Goal: Task Accomplishment & Management: Use online tool/utility

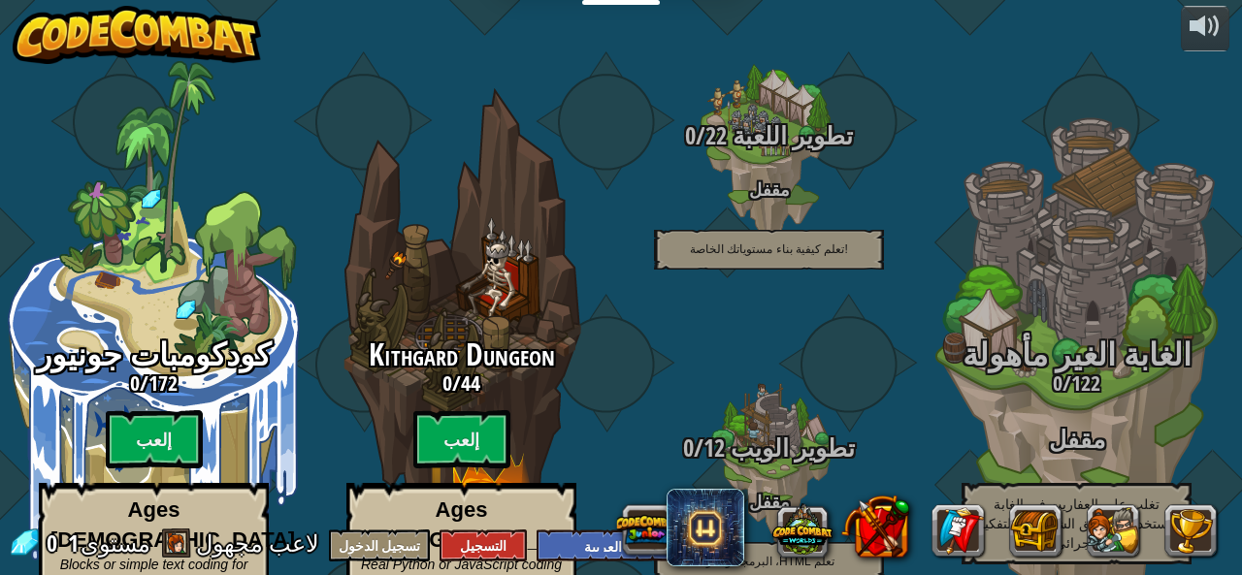
select select "ar"
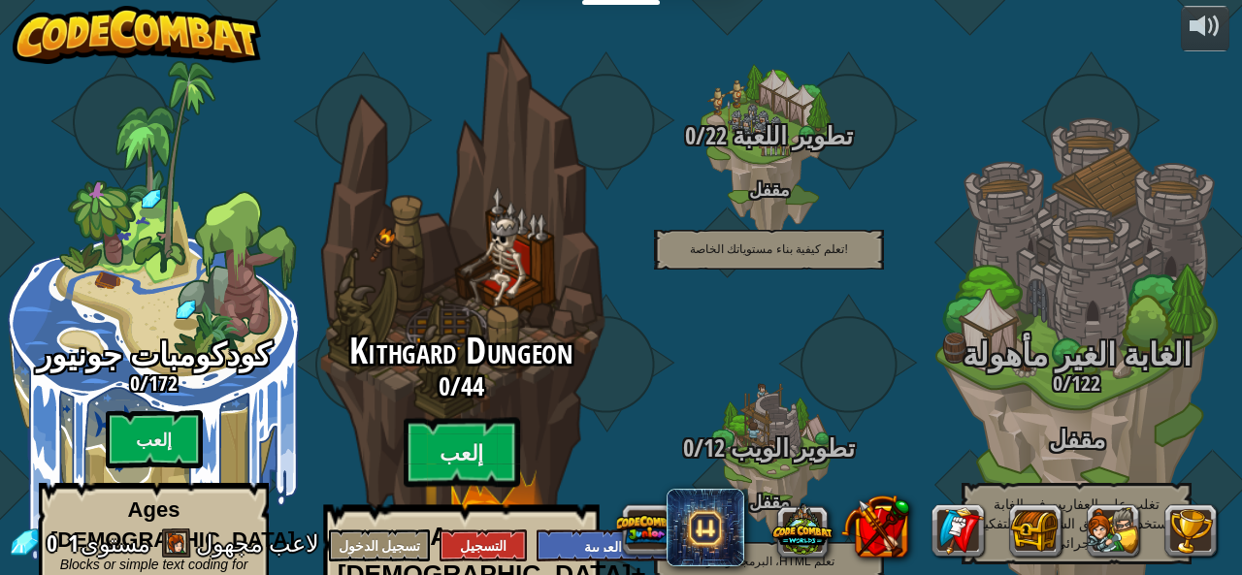
click at [556, 372] on h3 "0 / 44" at bounding box center [460, 386] width 369 height 28
select select "ar"
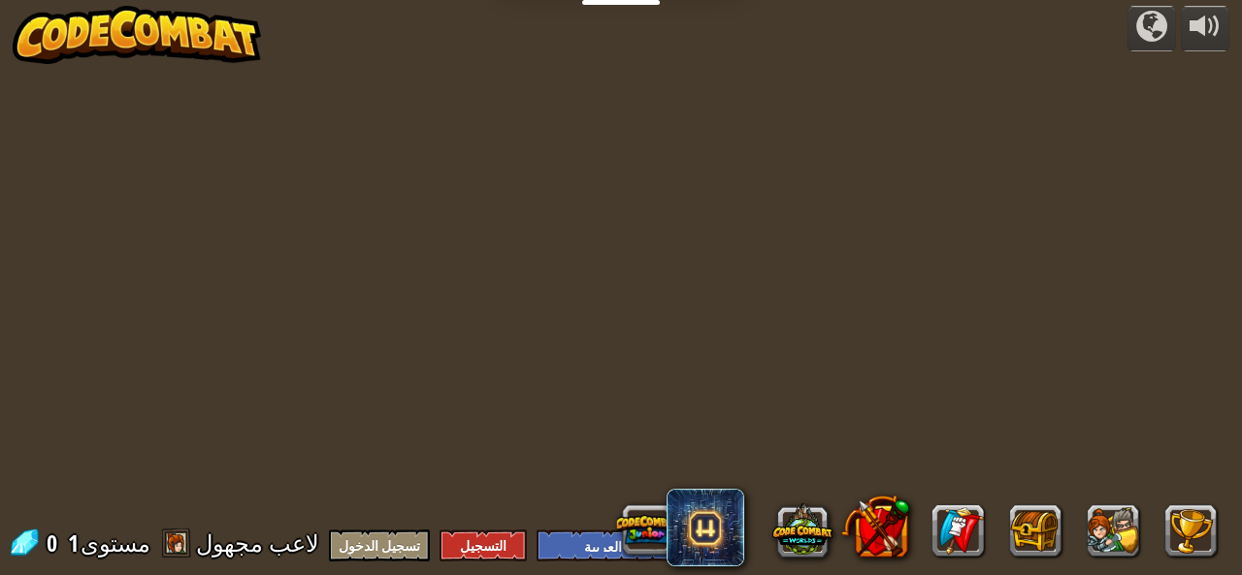
select select "ar"
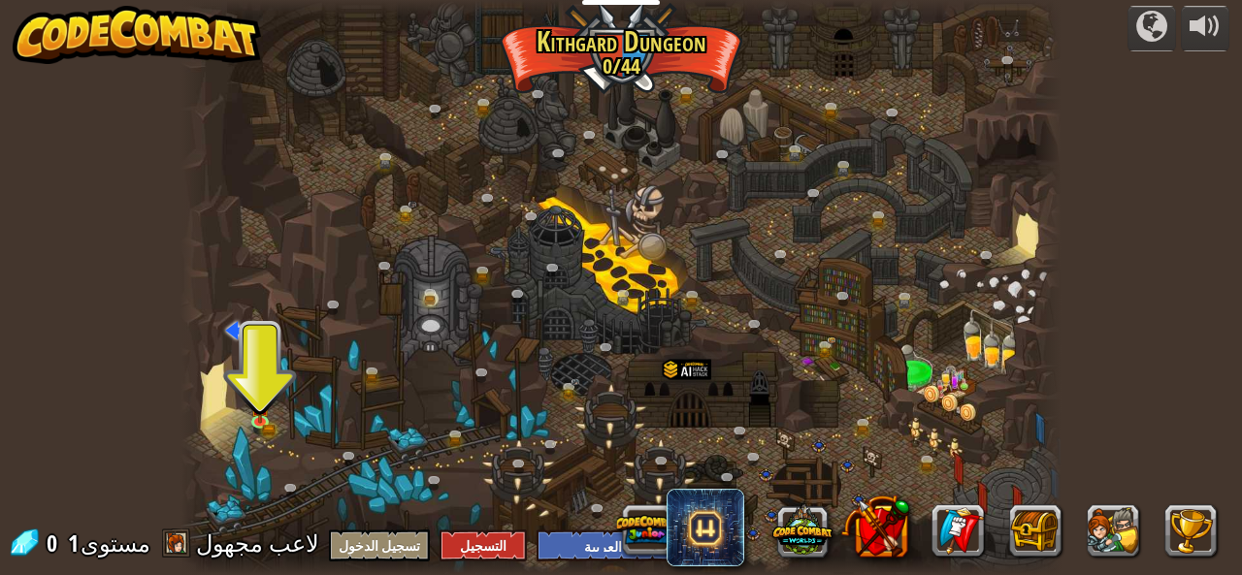
click at [247, 410] on div at bounding box center [620, 287] width 880 height 575
click at [271, 422] on link at bounding box center [263, 423] width 39 height 39
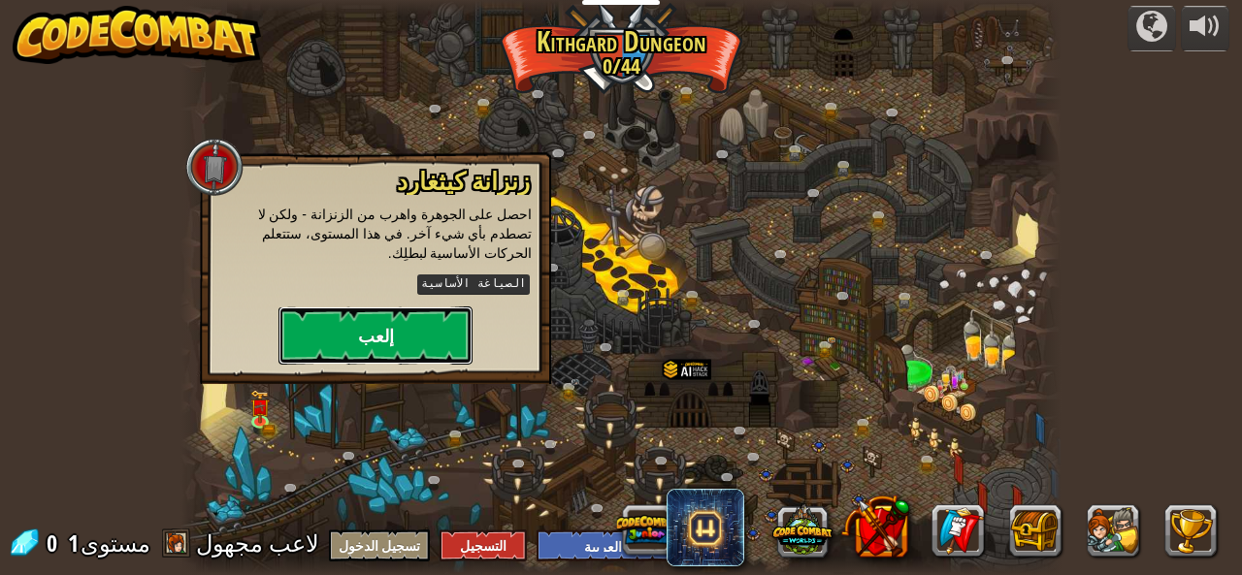
click at [323, 316] on button "إلعب" at bounding box center [375, 336] width 194 height 58
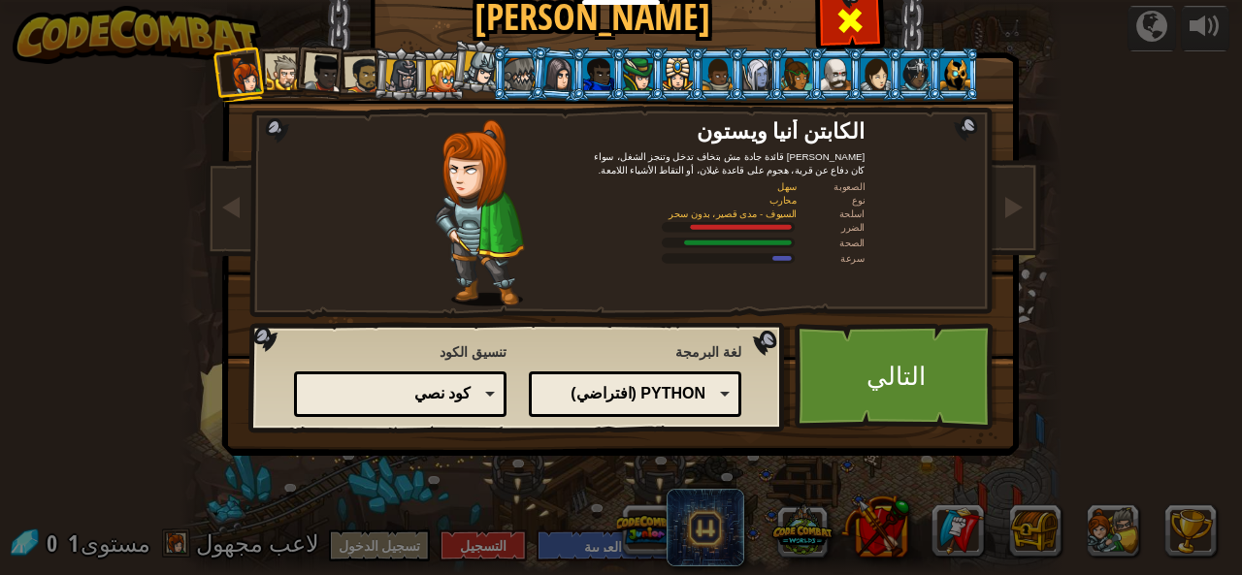
click at [842, 0] on div at bounding box center [849, 17] width 61 height 61
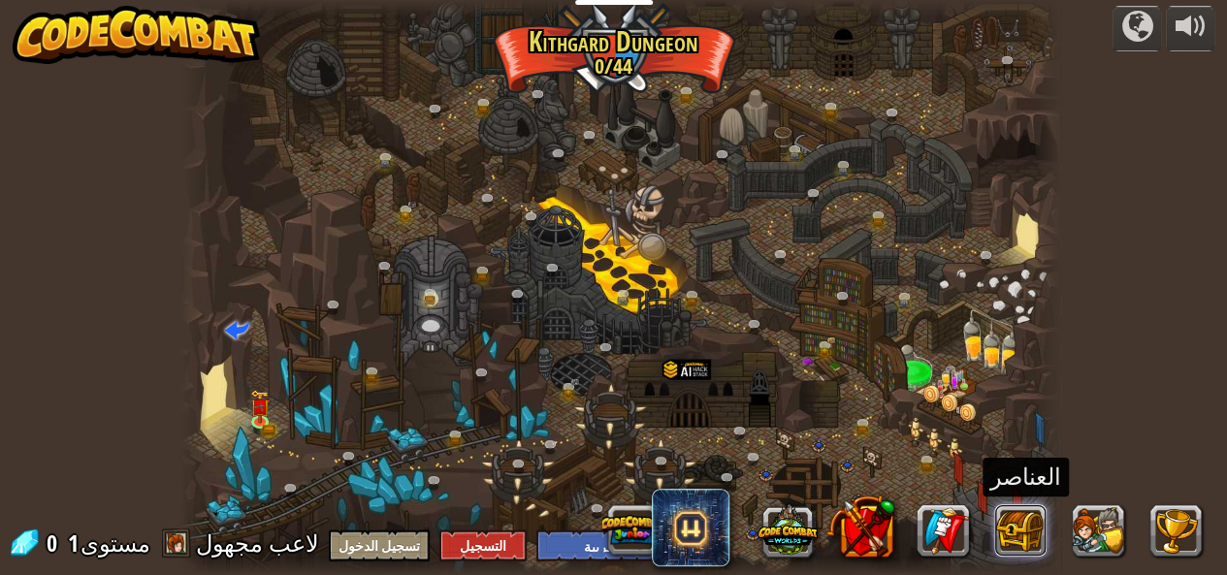
click at [1015, 534] on button at bounding box center [1021, 530] width 52 height 52
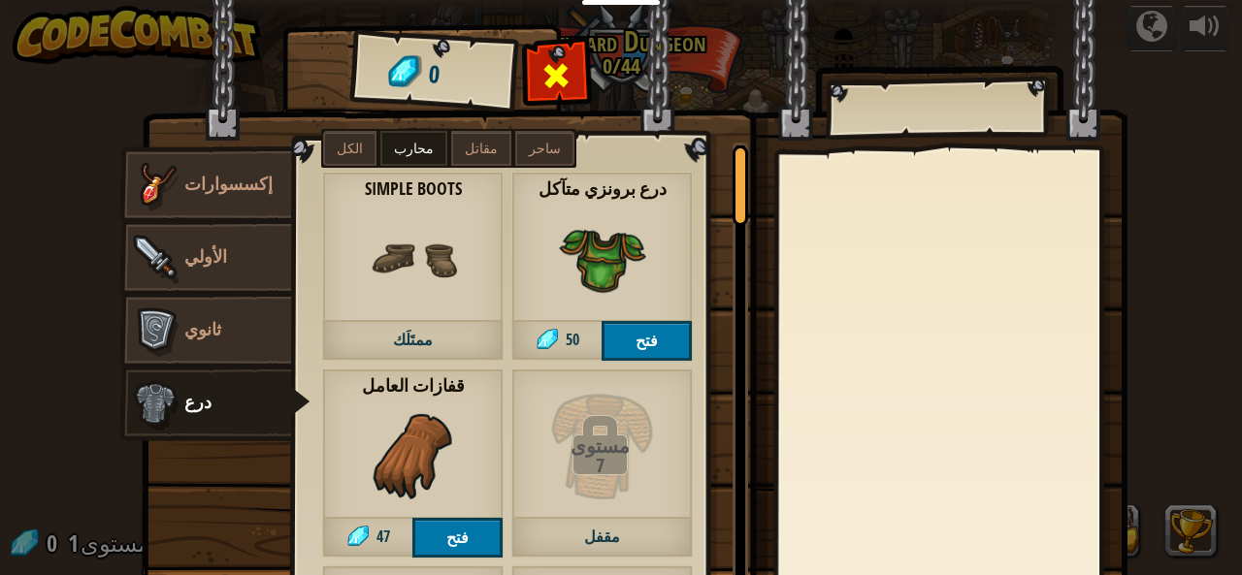
click at [555, 67] on span at bounding box center [556, 75] width 31 height 31
